Goal: Transaction & Acquisition: Book appointment/travel/reservation

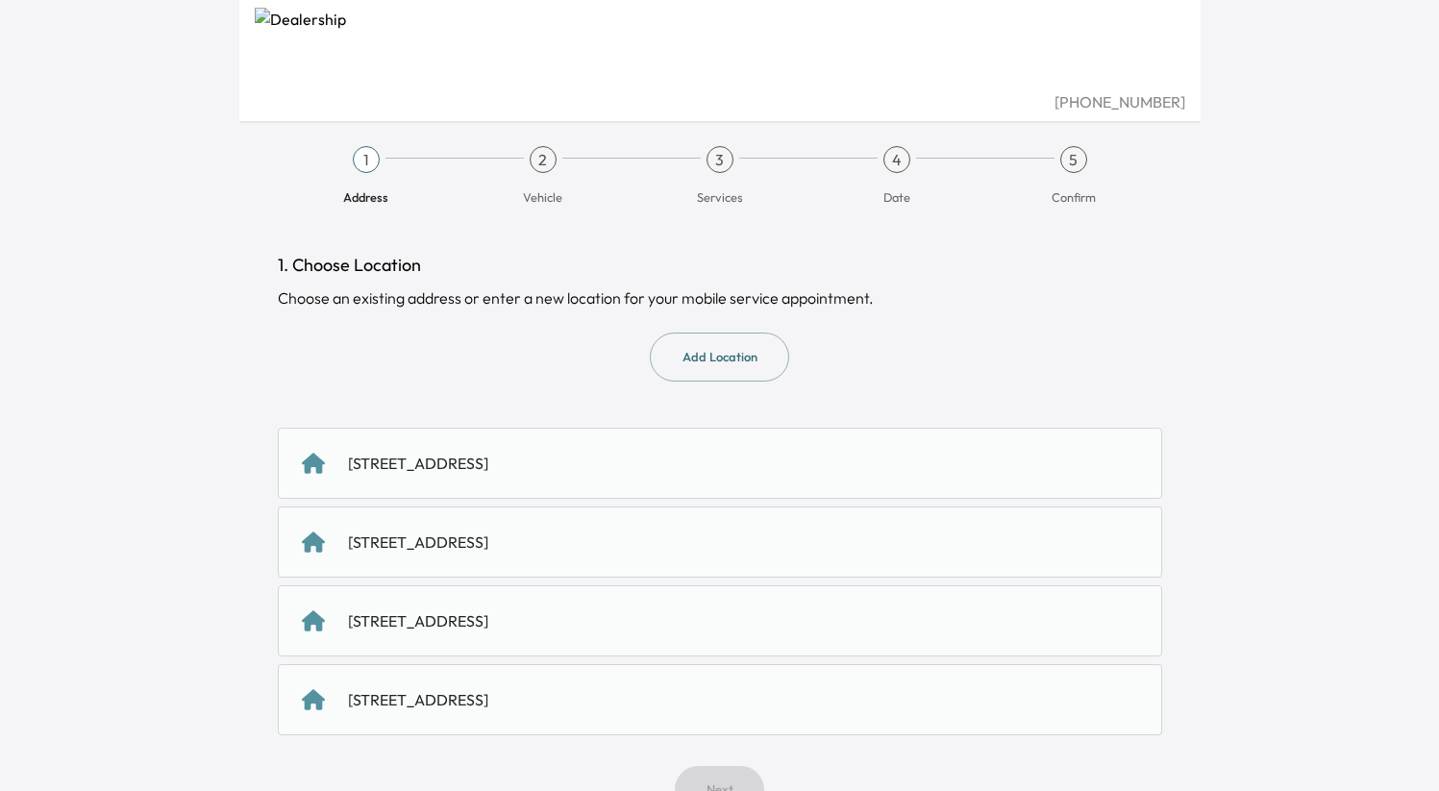
click at [488, 460] on div "[STREET_ADDRESS]" at bounding box center [418, 463] width 140 height 23
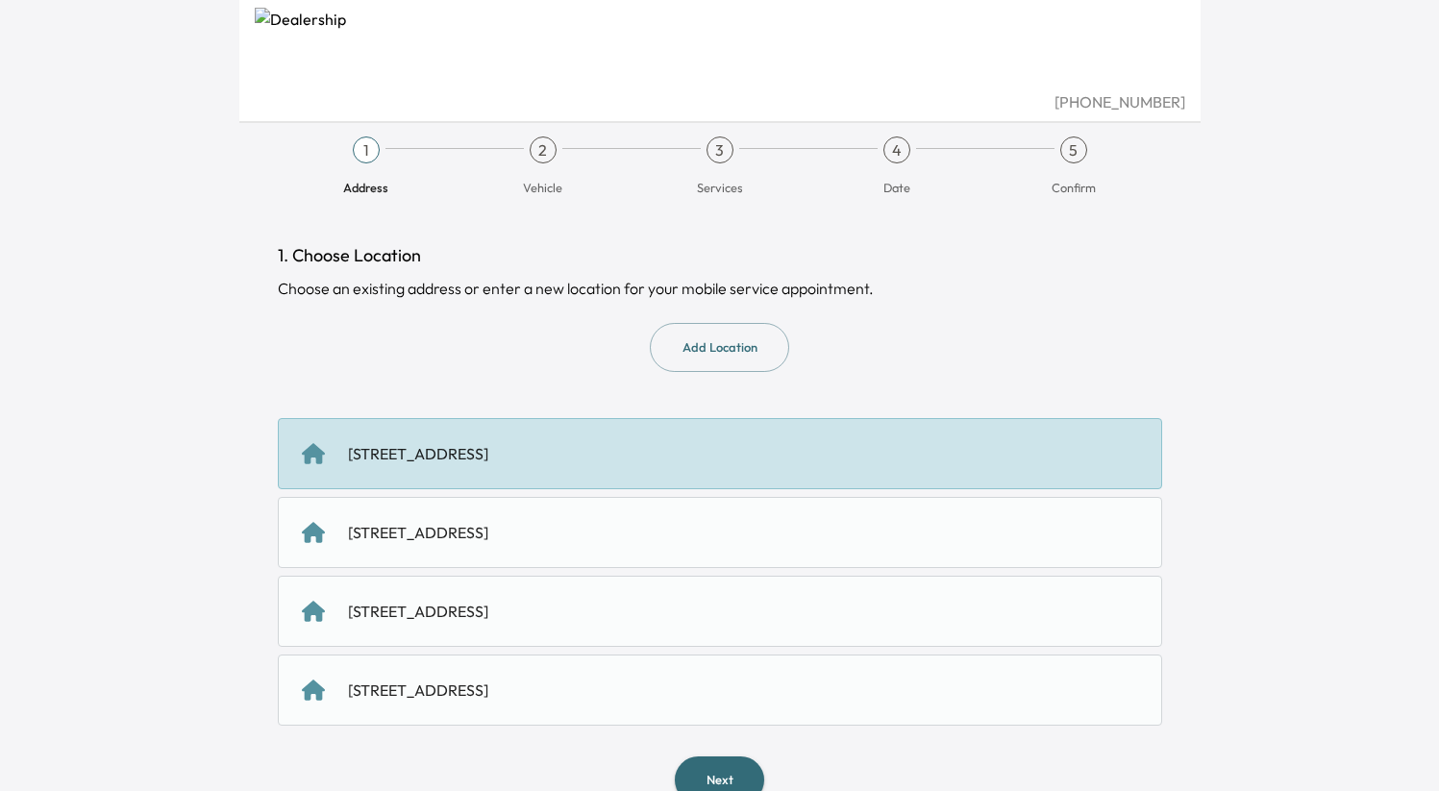
scroll to position [34, 0]
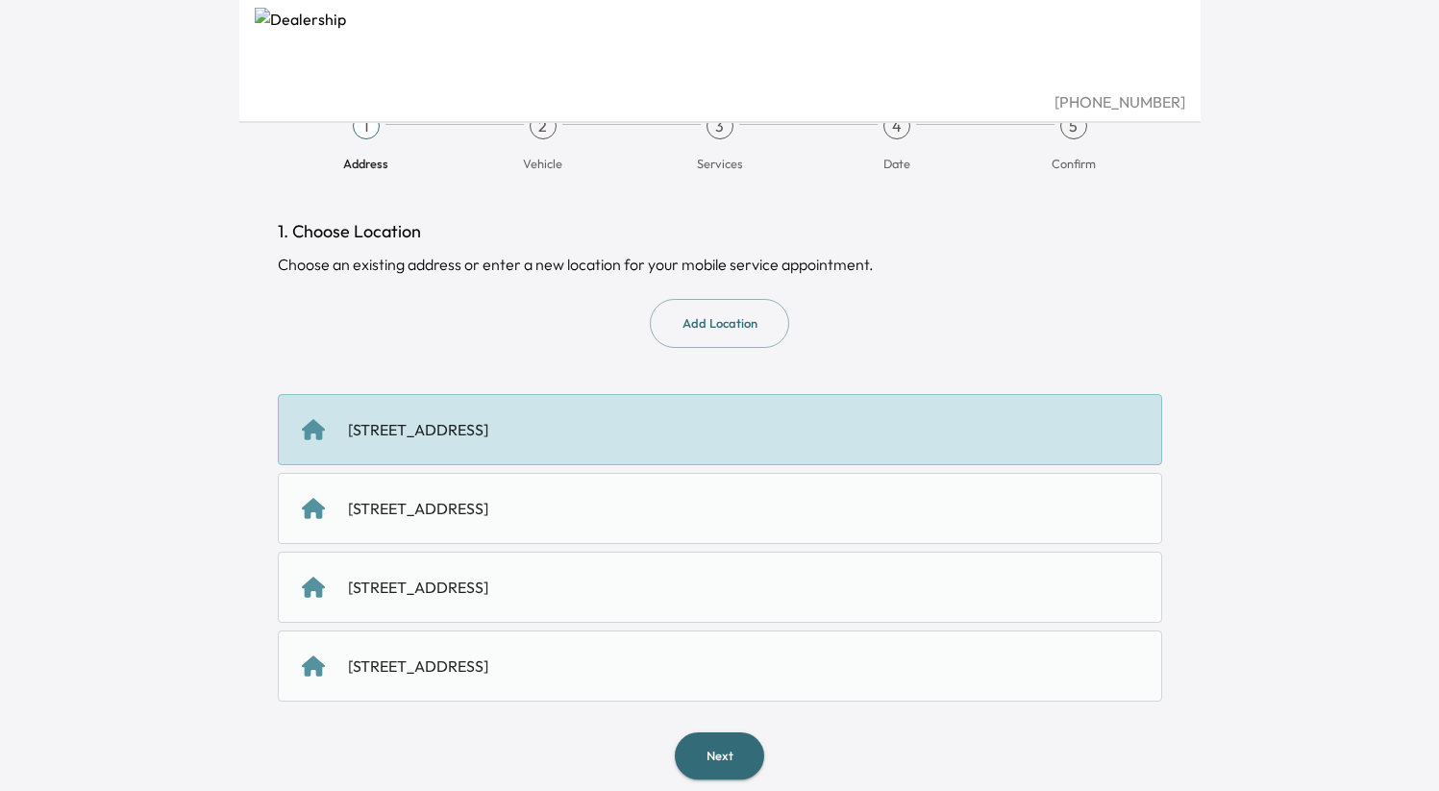
click at [725, 757] on button "Next" at bounding box center [719, 756] width 89 height 47
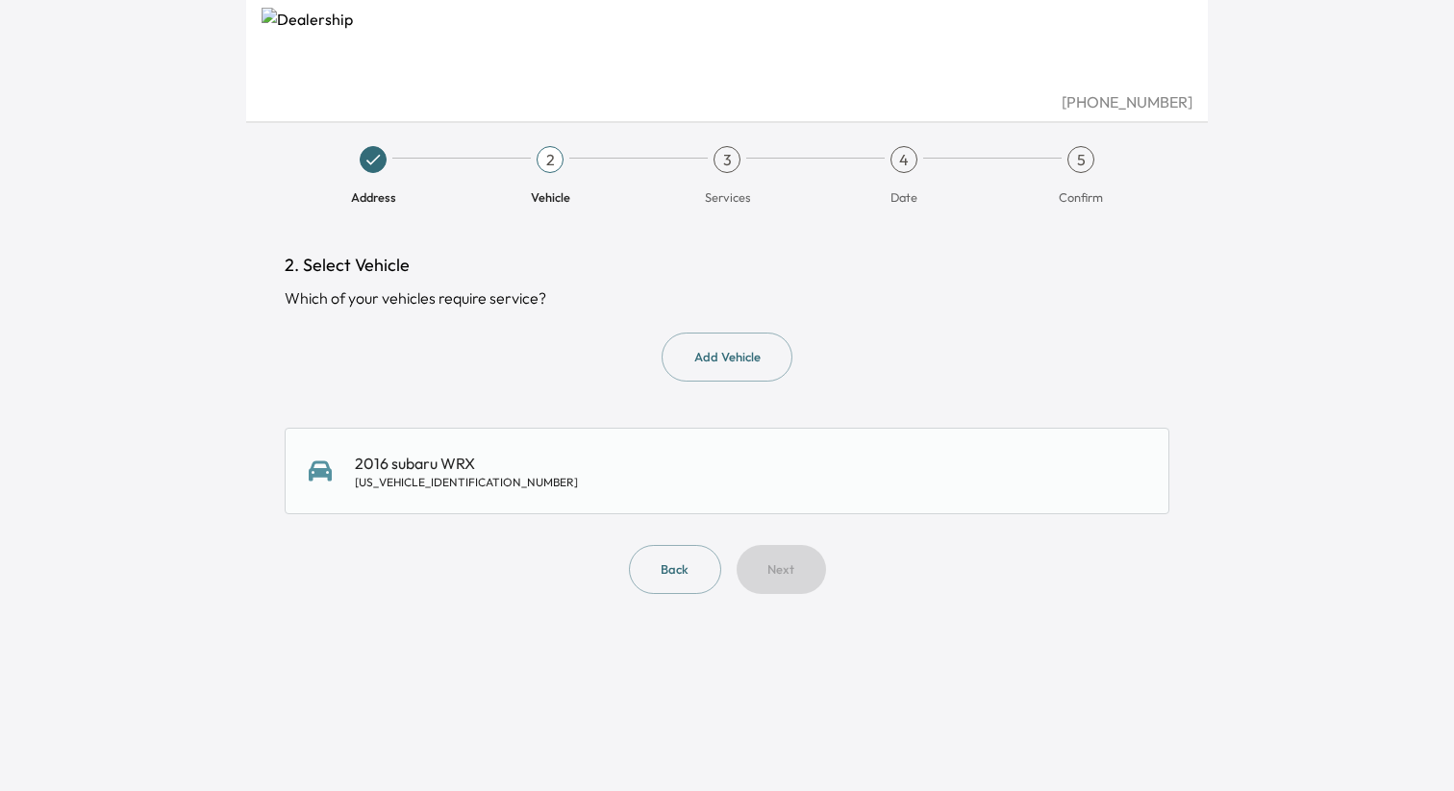
click at [594, 469] on div "2016 subaru WRX [US_VEHICLE_IDENTIFICATION_NUMBER]" at bounding box center [727, 471] width 837 height 38
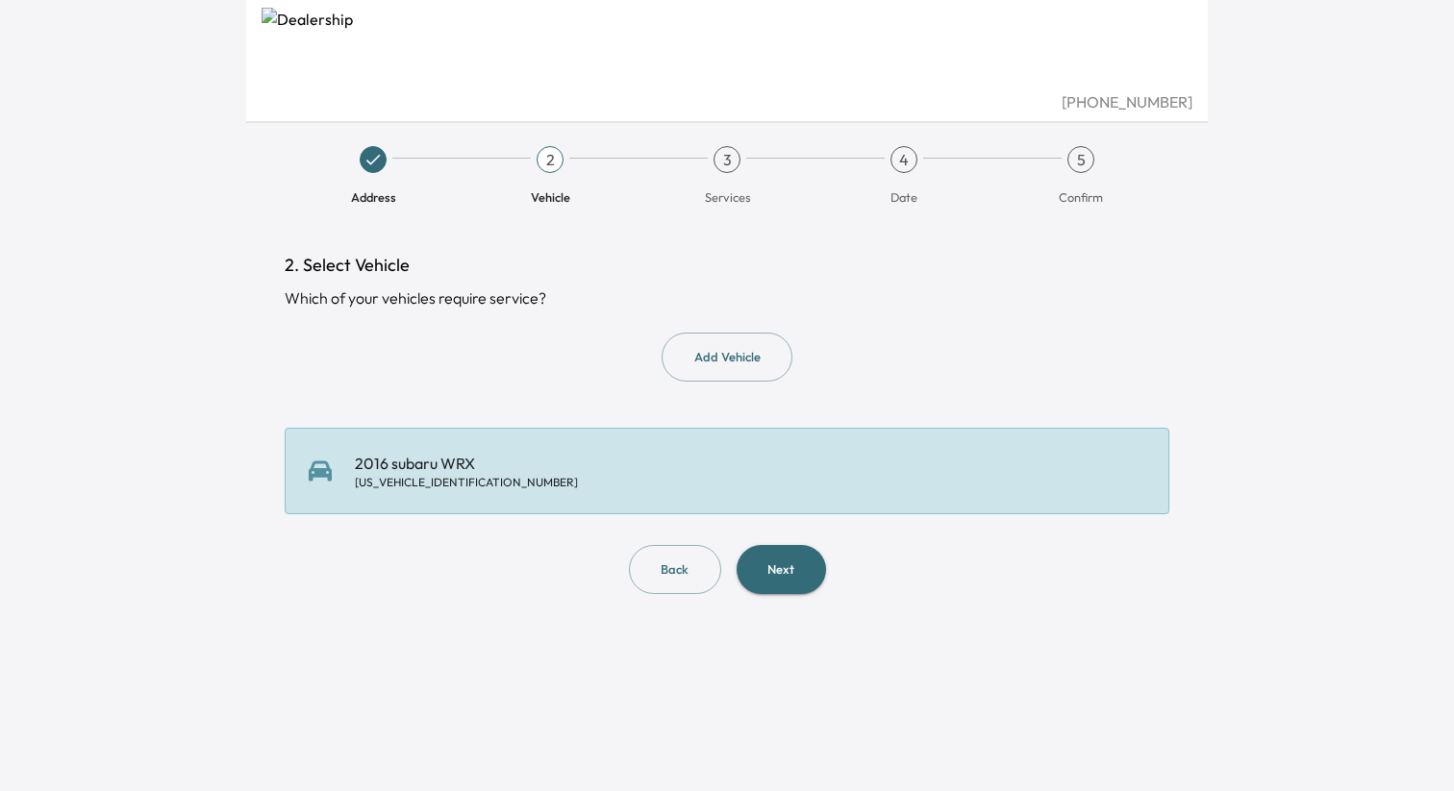
click at [783, 564] on button "Next" at bounding box center [781, 569] width 89 height 49
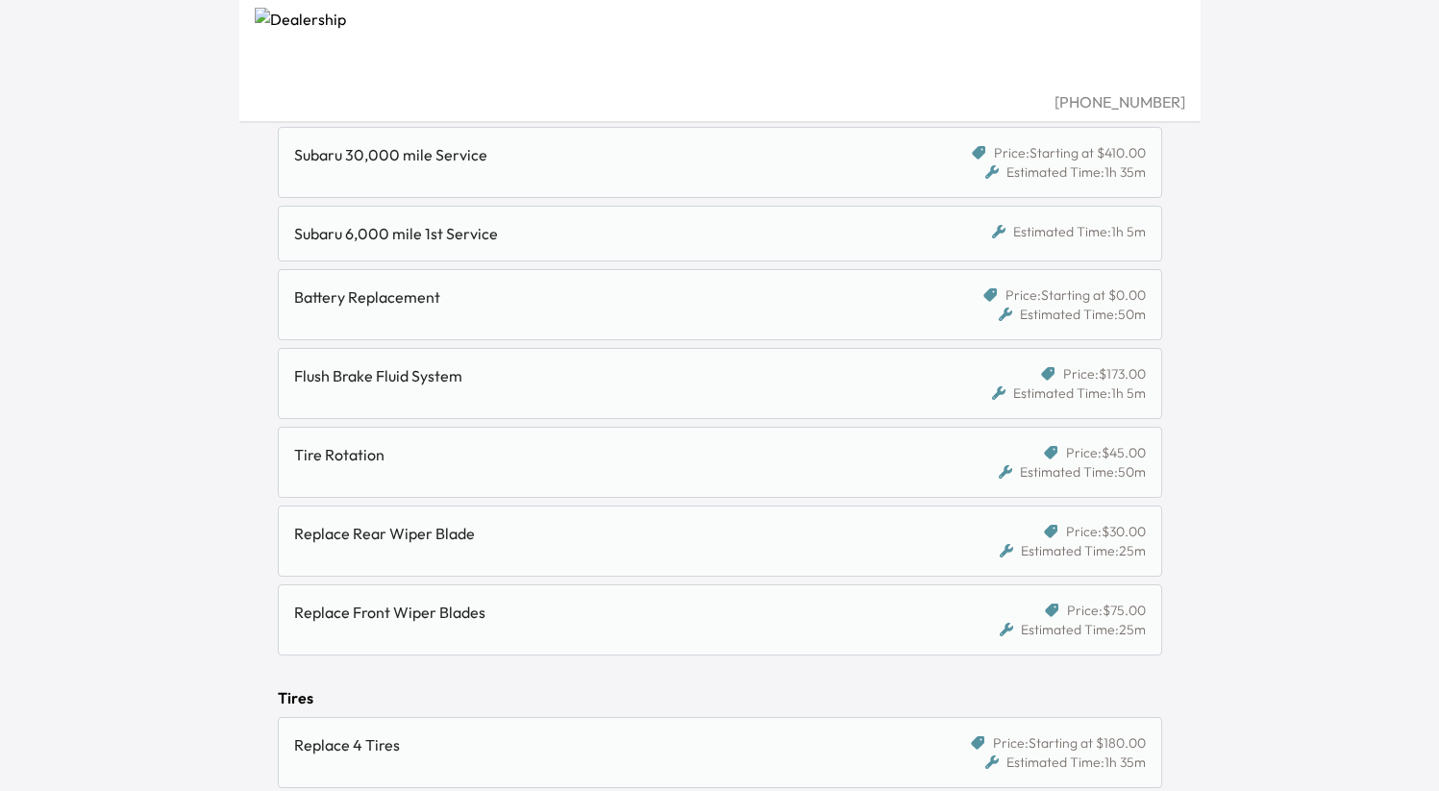
scroll to position [522, 0]
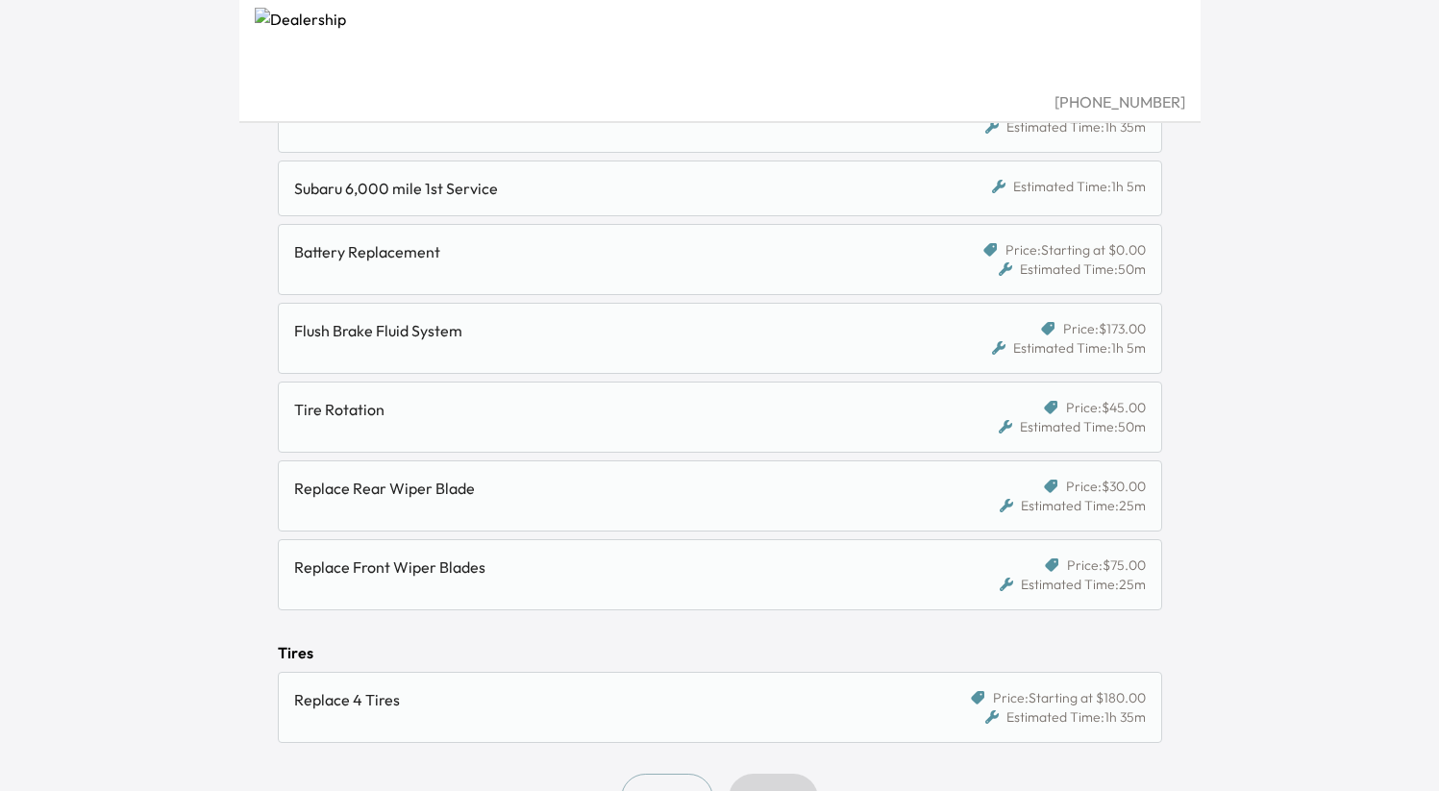
click at [585, 412] on div "Tire Rotation" at bounding box center [606, 409] width 624 height 23
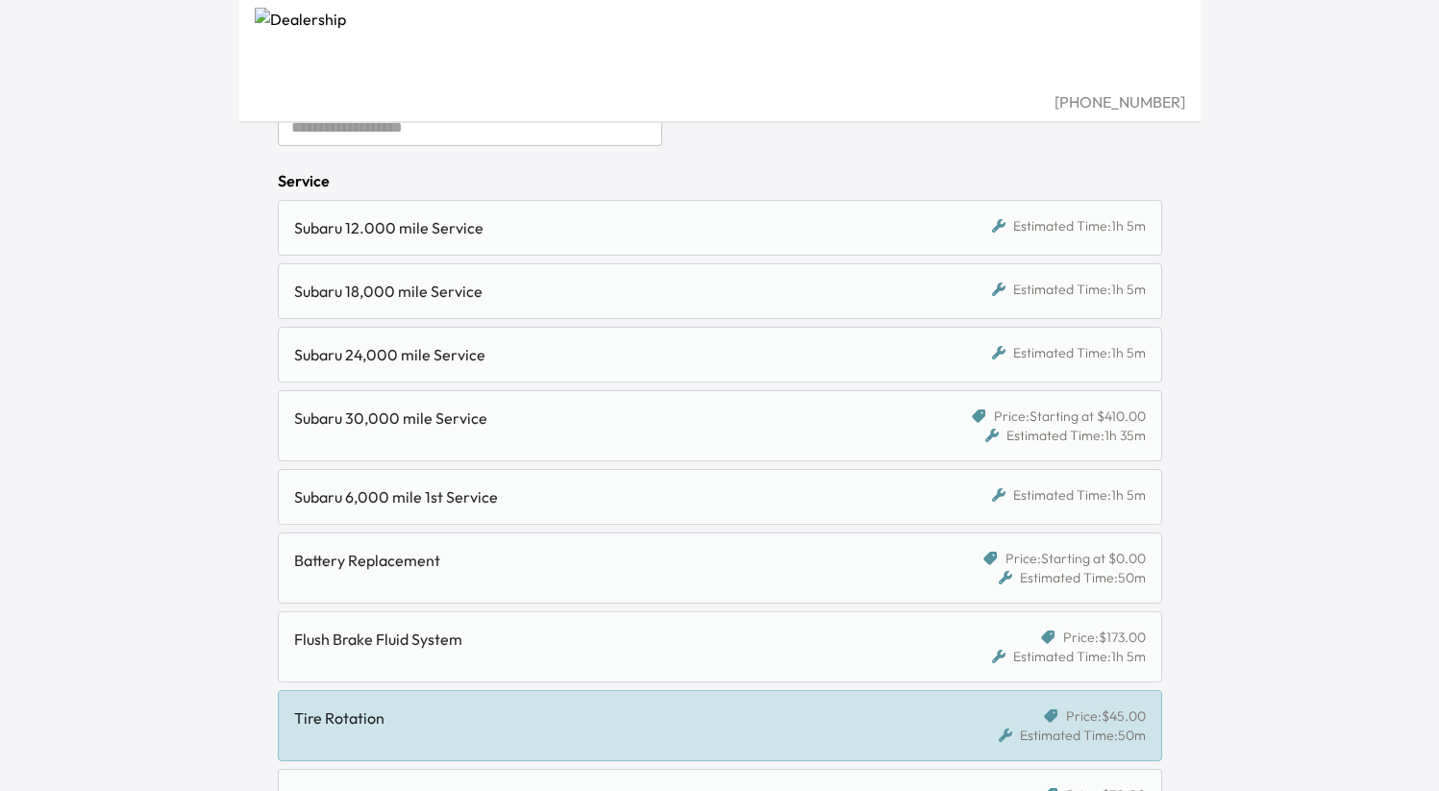
scroll to position [133, 0]
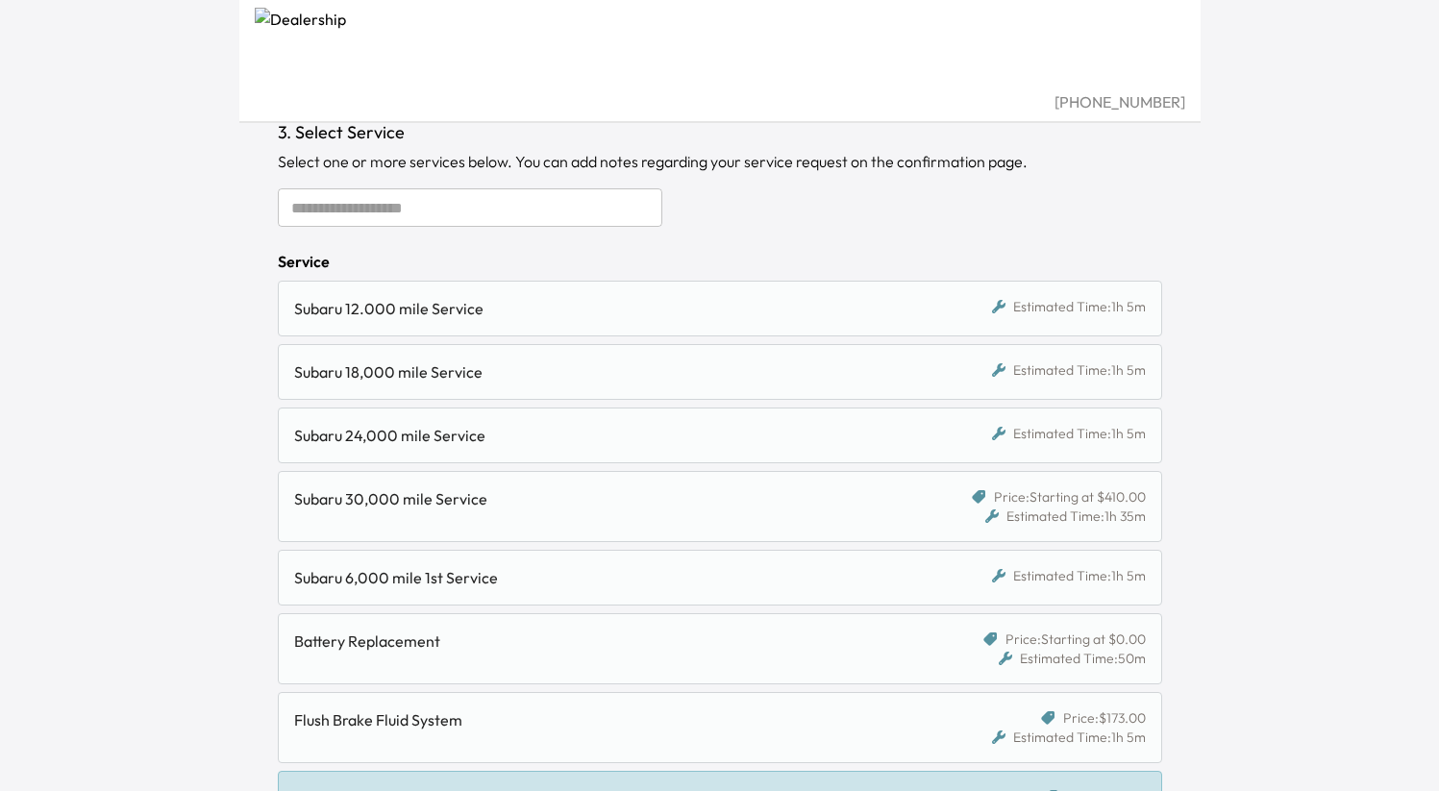
click at [641, 307] on div "Subaru 12.000 mile Service" at bounding box center [606, 308] width 624 height 23
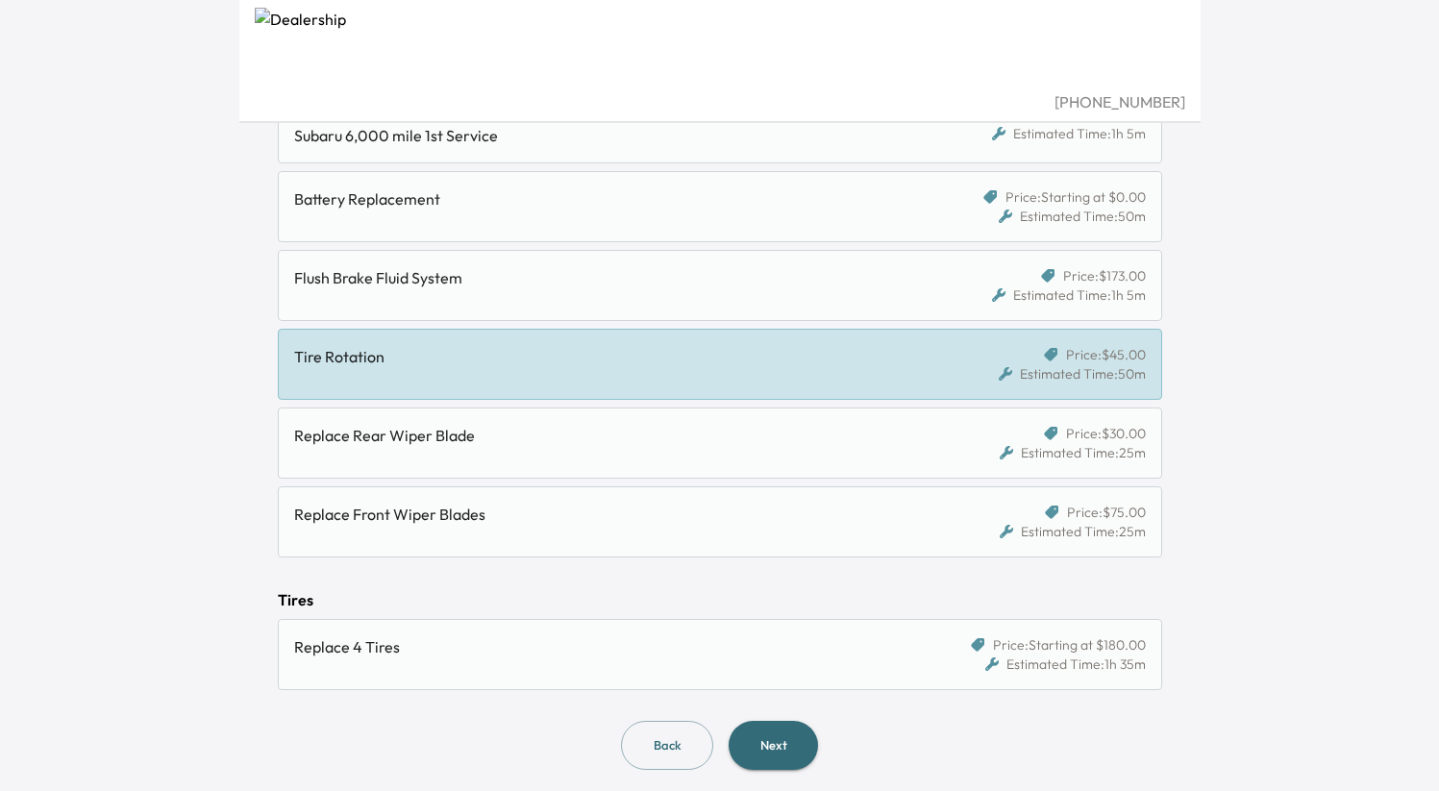
scroll to position [585, 0]
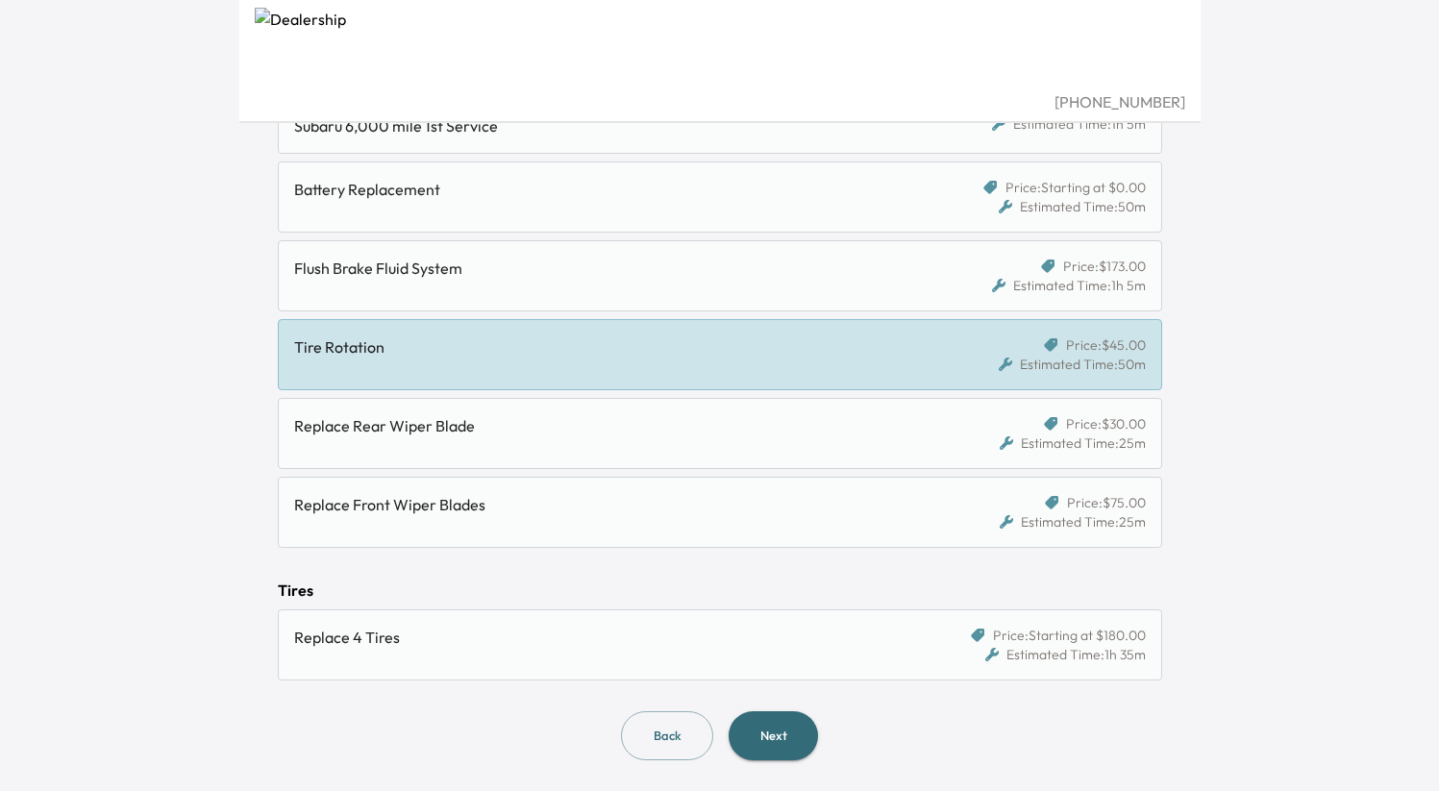
click at [763, 731] on button "Next" at bounding box center [773, 736] width 89 height 49
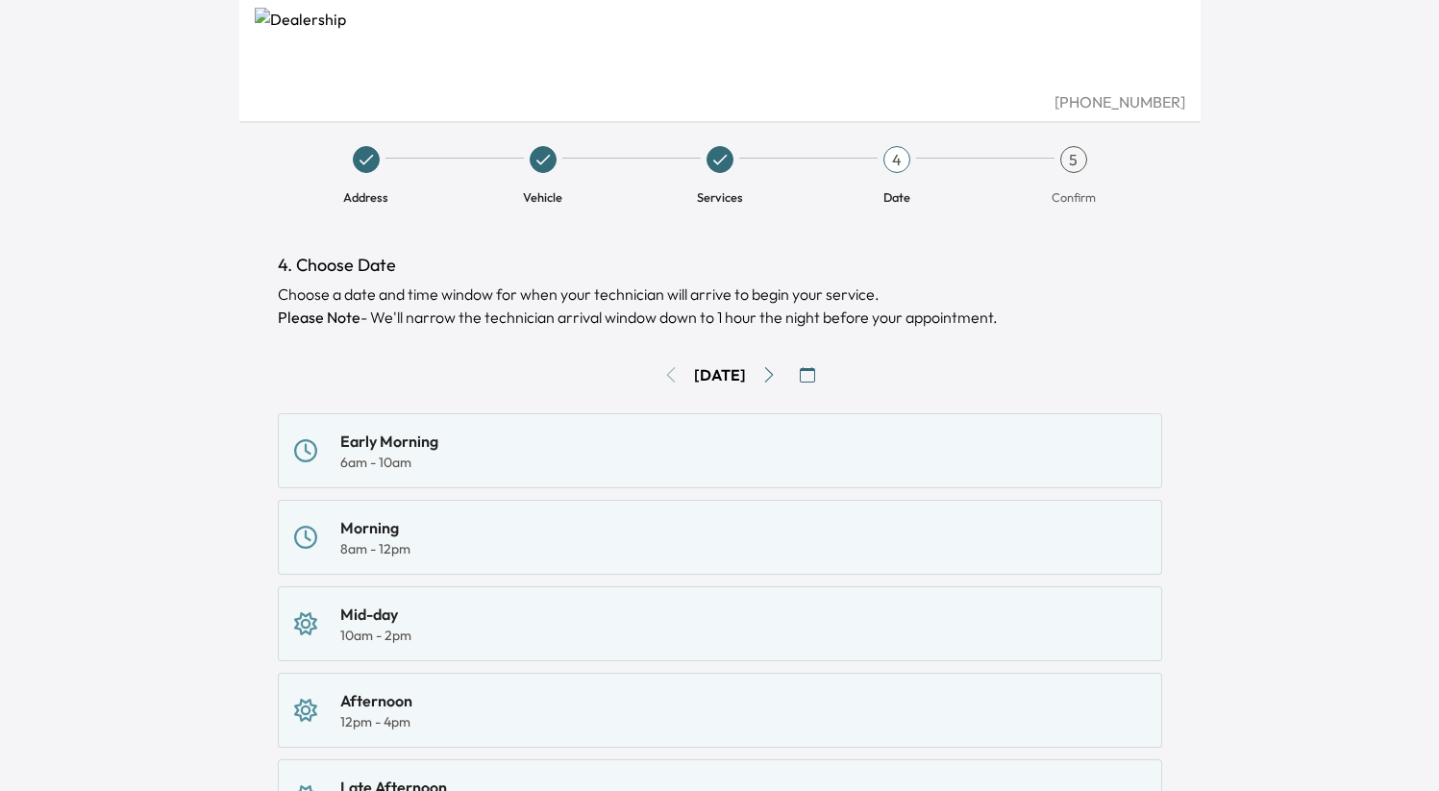
click at [508, 451] on div "Early Morning 6am - 10am" at bounding box center [720, 451] width 852 height 42
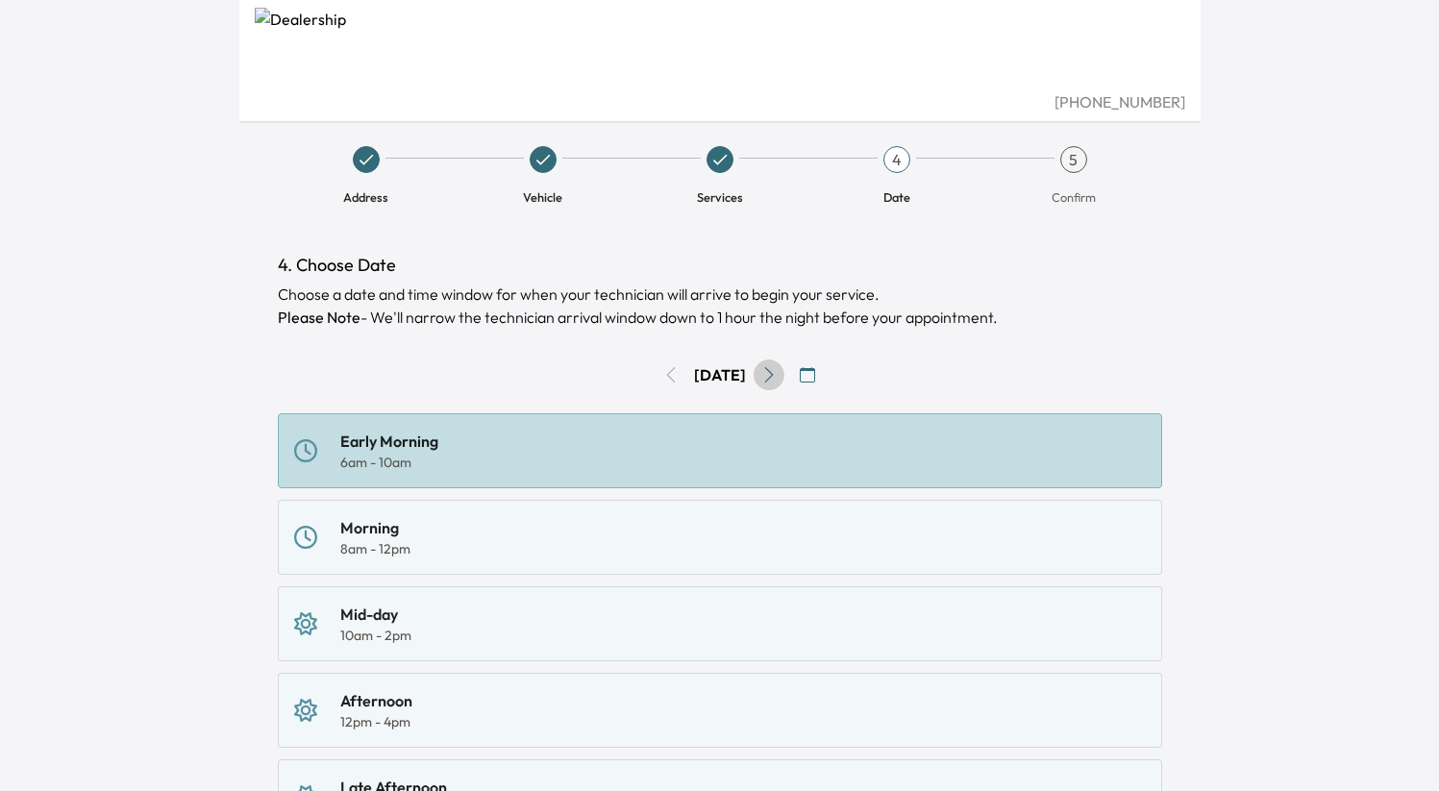
click at [777, 374] on icon "Go to next day" at bounding box center [769, 374] width 15 height 15
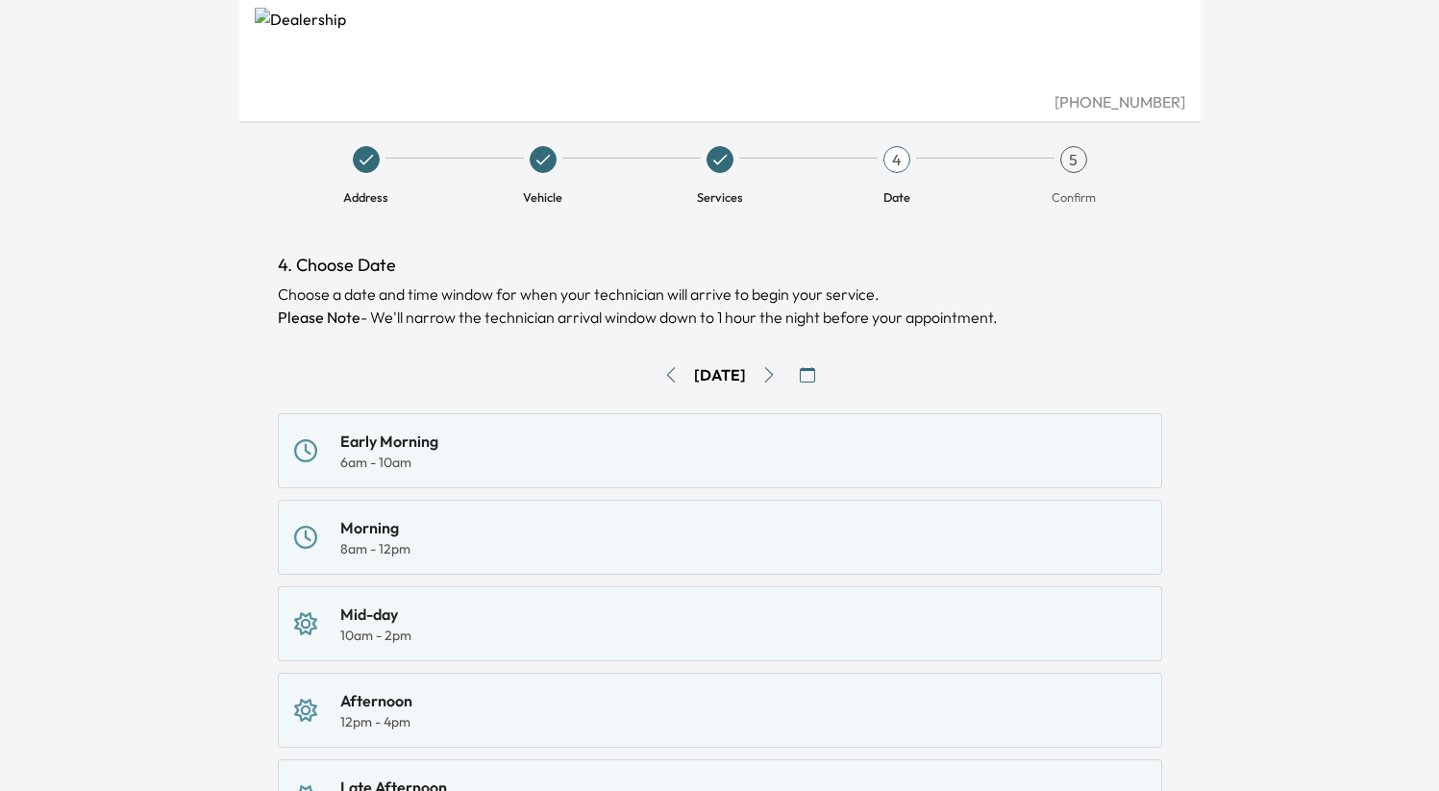
click at [777, 374] on icon "Go to next day" at bounding box center [769, 374] width 15 height 15
click at [564, 451] on div "Early Morning 6am - 10am Morning 8am - 12pm Mid-day 10am - 2pm Afternoon 12pm -…" at bounding box center [720, 710] width 885 height 594
click at [666, 373] on icon "Go to previous day" at bounding box center [670, 374] width 9 height 15
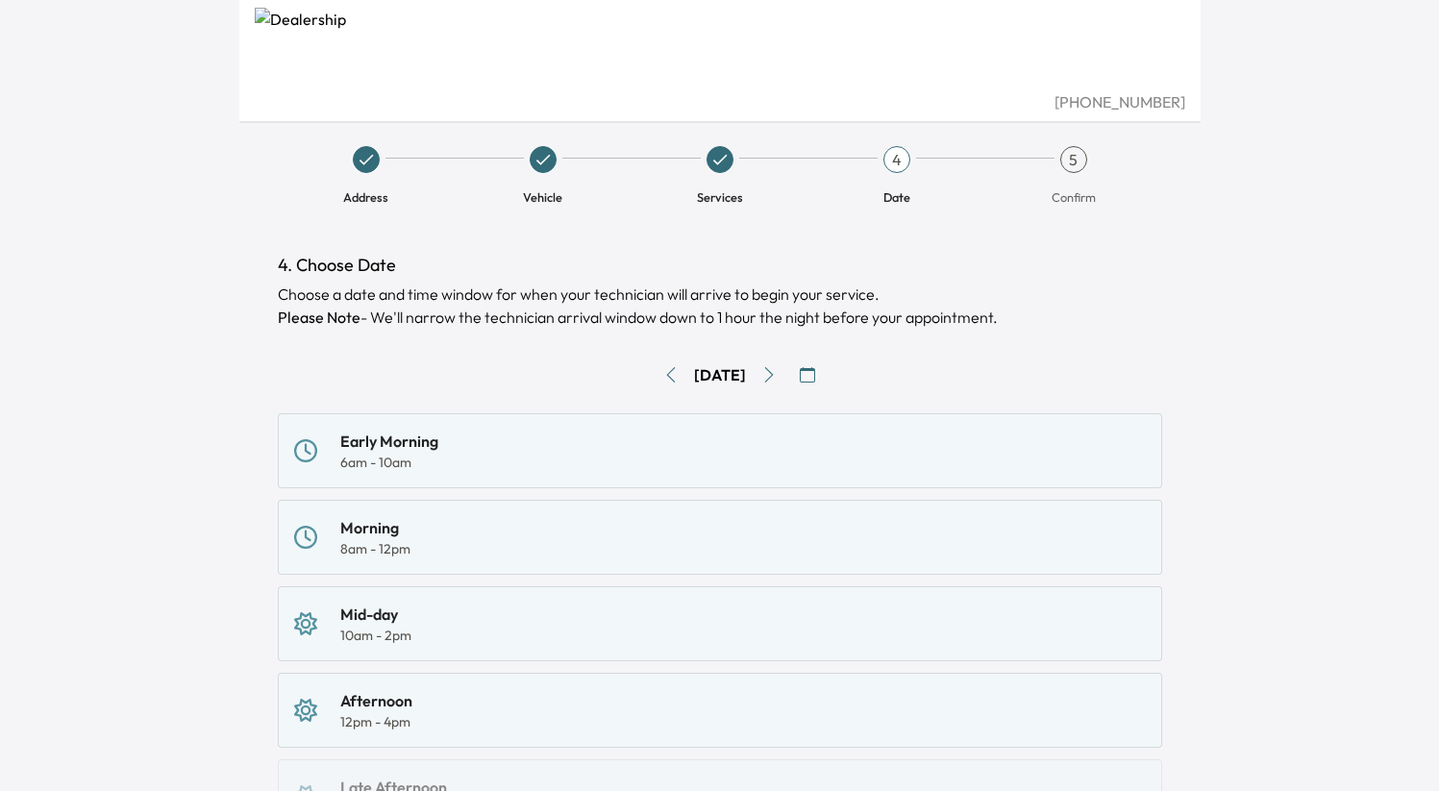
click at [771, 376] on icon "Go to next day" at bounding box center [769, 374] width 15 height 15
